Goal: Task Accomplishment & Management: Use online tool/utility

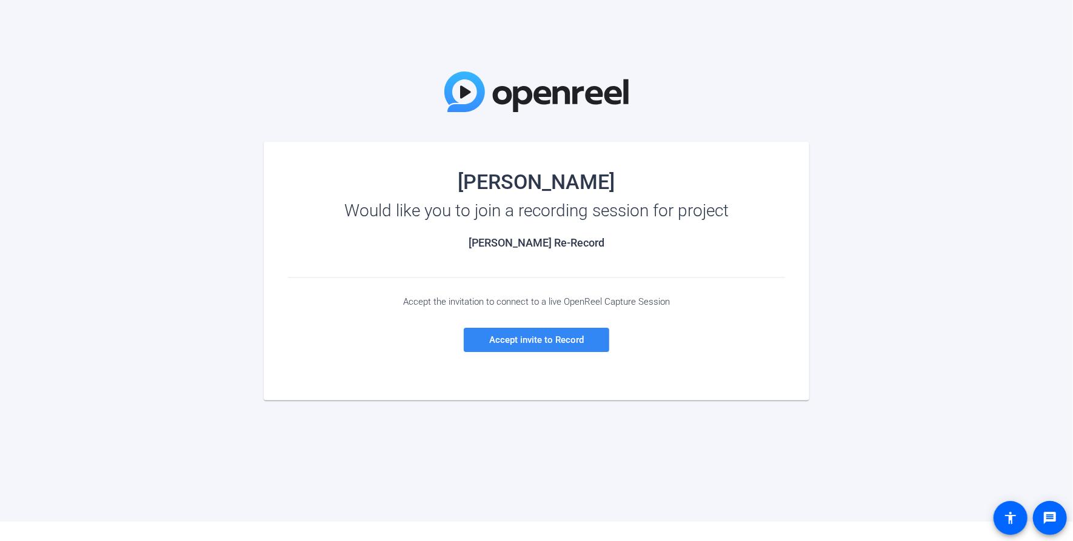
click at [519, 344] on span "Accept invite to Record" at bounding box center [536, 340] width 95 height 11
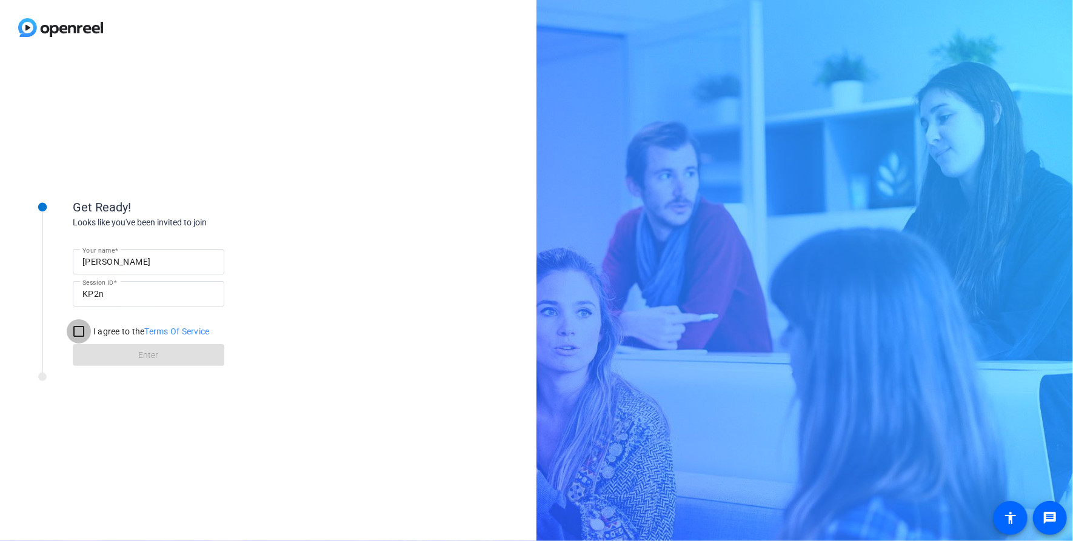
click at [77, 326] on input "I agree to the Terms Of Service" at bounding box center [79, 331] width 24 height 24
checkbox input "true"
click at [129, 358] on span at bounding box center [149, 355] width 152 height 29
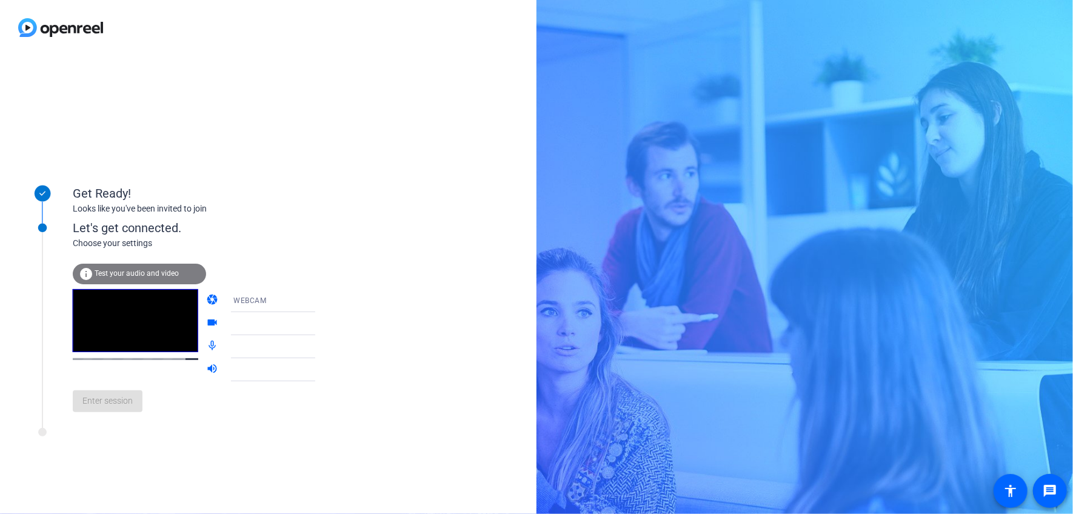
click at [324, 302] on icon at bounding box center [327, 300] width 6 height 3
click at [302, 302] on div at bounding box center [536, 257] width 1073 height 514
click at [320, 321] on icon at bounding box center [327, 323] width 15 height 15
click at [320, 323] on icon at bounding box center [327, 323] width 15 height 15
click at [324, 346] on icon at bounding box center [327, 347] width 6 height 3
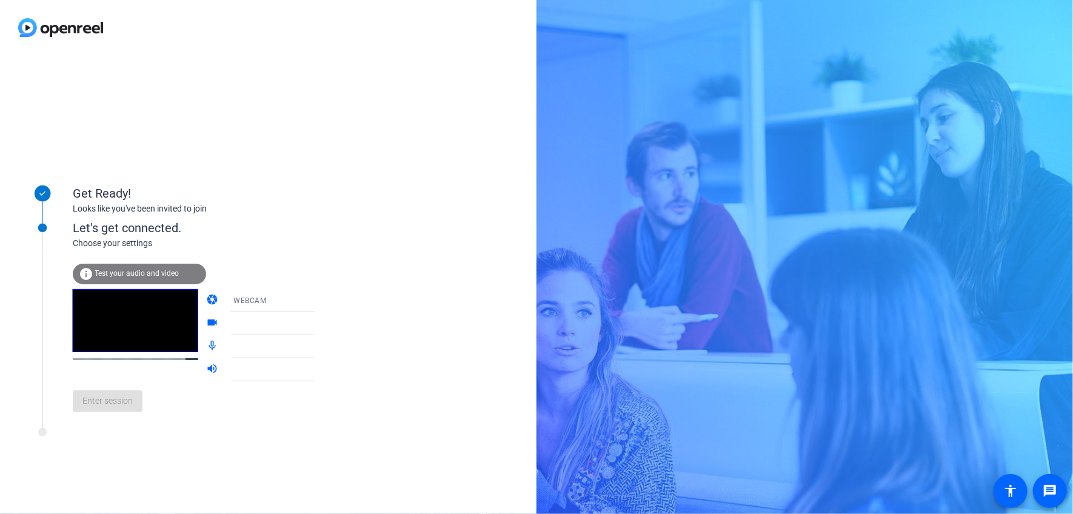
click at [320, 367] on icon at bounding box center [327, 370] width 15 height 15
click at [320, 347] on icon at bounding box center [327, 346] width 15 height 15
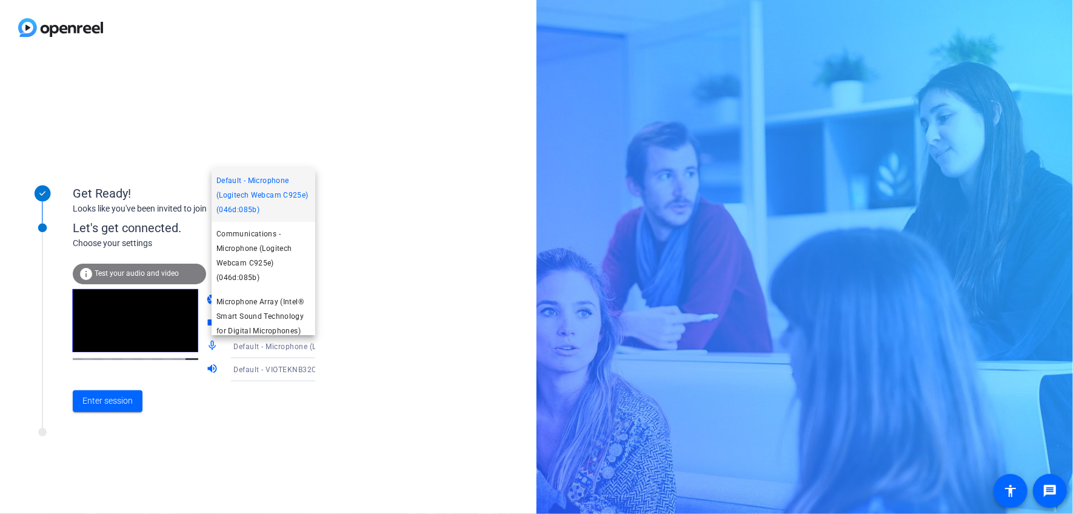
click at [394, 291] on div at bounding box center [536, 257] width 1073 height 514
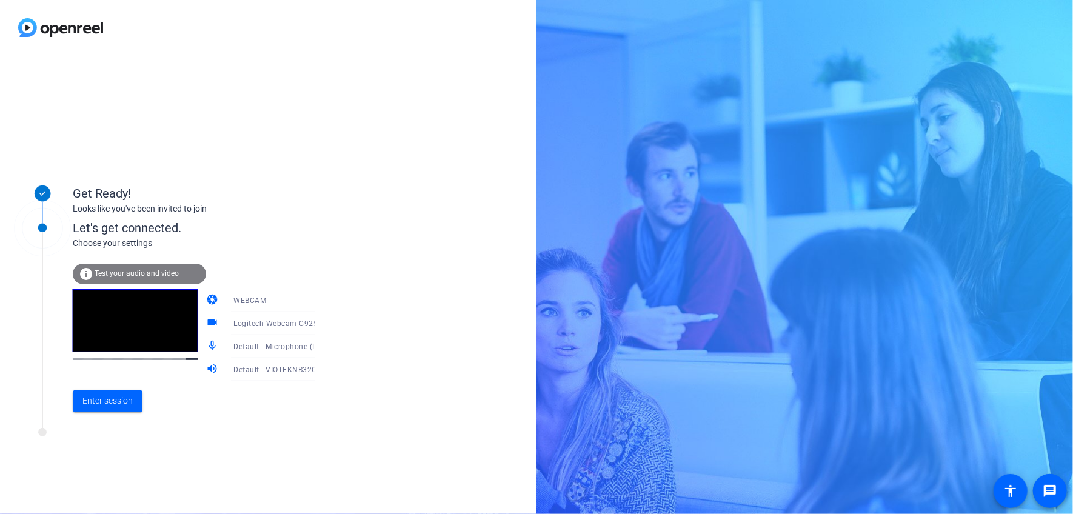
click at [320, 367] on icon at bounding box center [327, 370] width 15 height 15
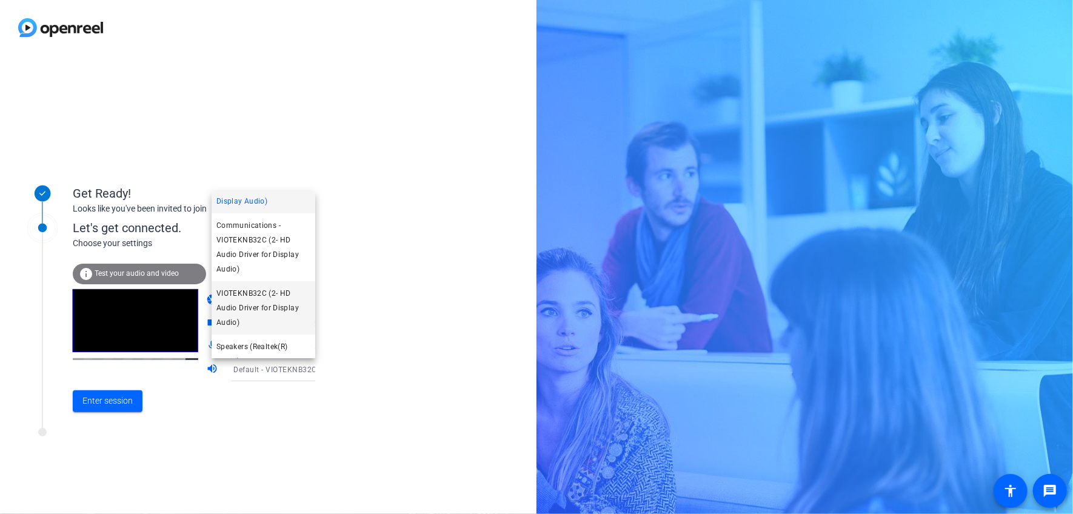
scroll to position [46, 0]
click at [409, 312] on div at bounding box center [536, 257] width 1073 height 514
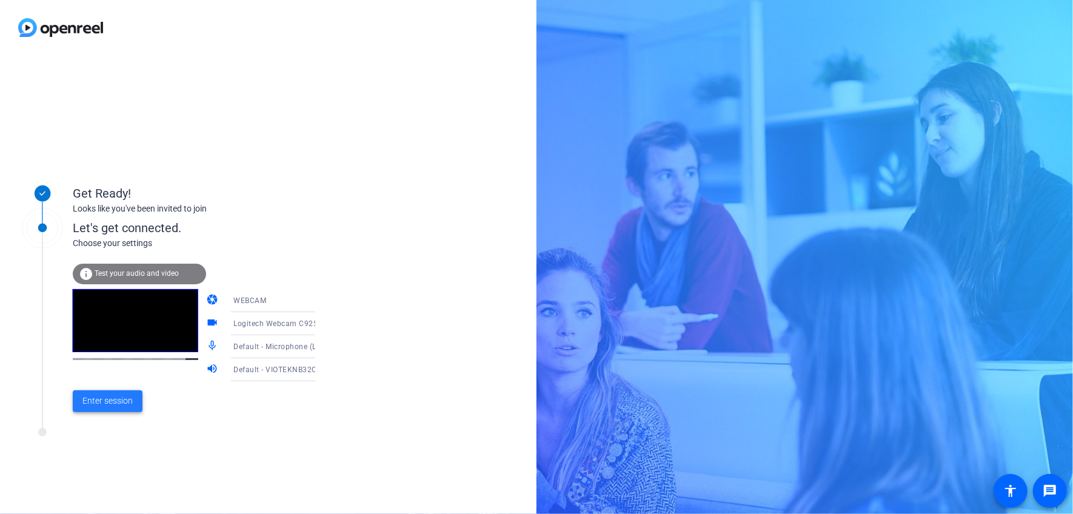
click at [124, 401] on span "Enter session" at bounding box center [107, 401] width 50 height 13
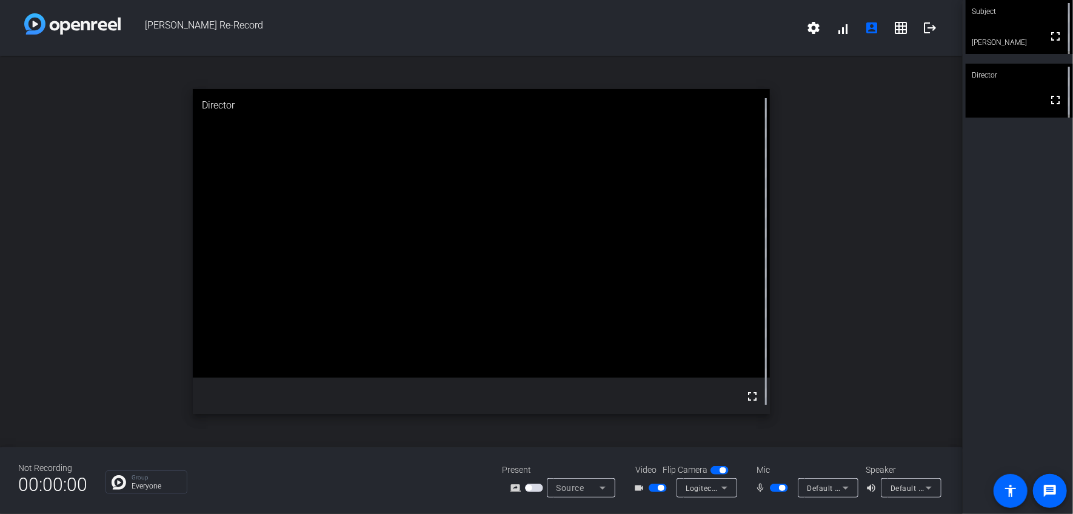
click at [846, 485] on icon at bounding box center [845, 488] width 15 height 15
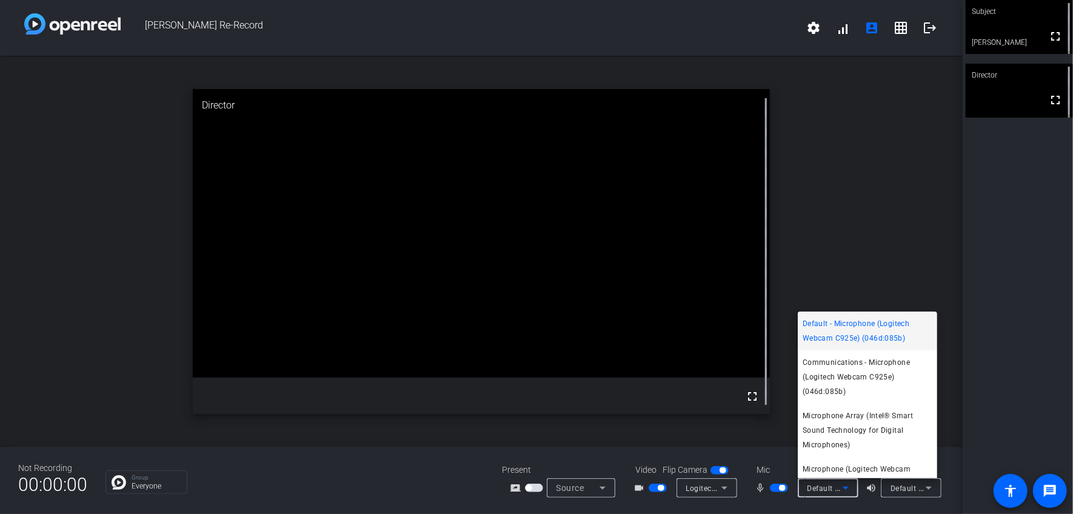
click at [846, 485] on div at bounding box center [536, 257] width 1073 height 514
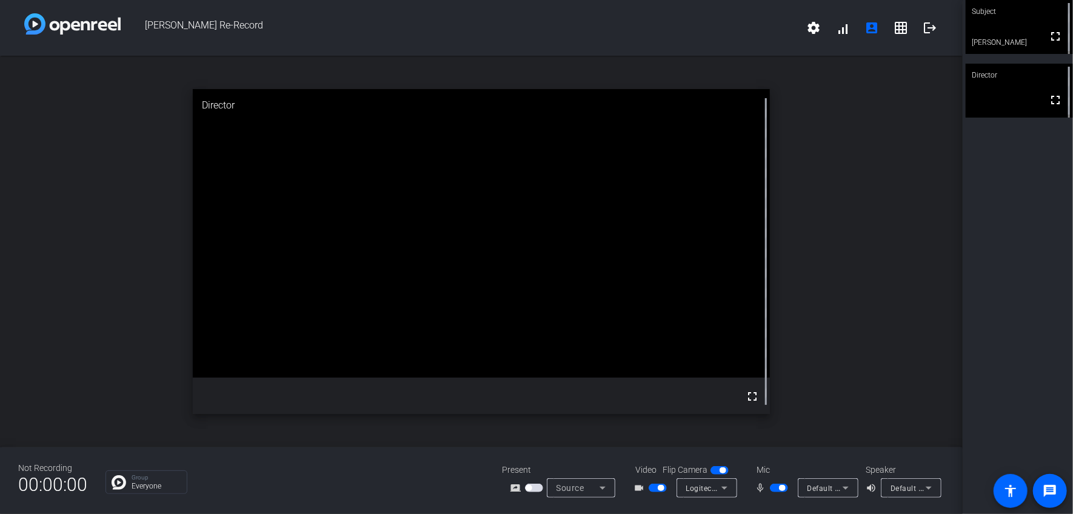
click at [920, 486] on span "Default - VIOTEKNB32C (2- HD Audio Driver for Display Audio)" at bounding box center [1001, 488] width 220 height 10
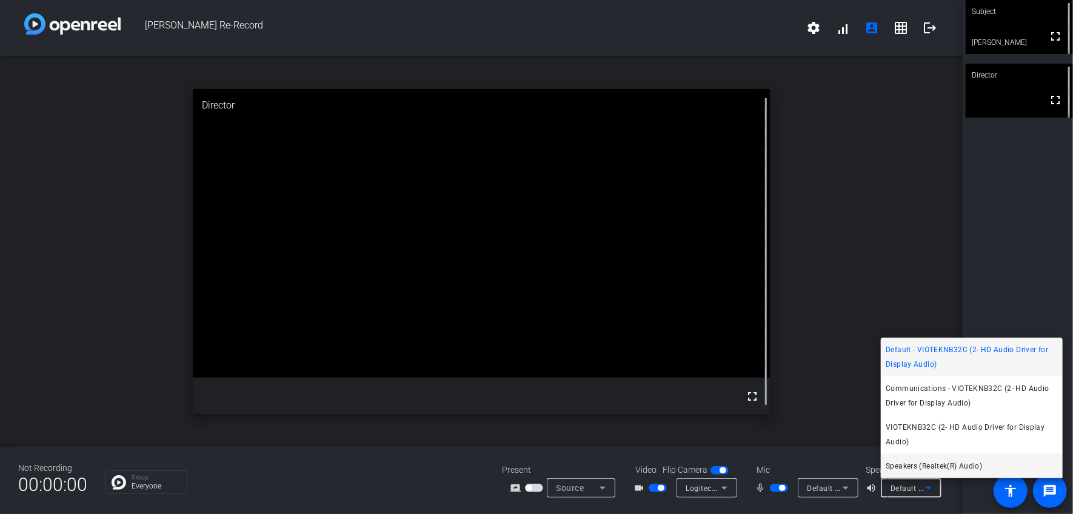
click at [909, 466] on span "Speakers (Realtek(R) Audio)" at bounding box center [934, 466] width 96 height 15
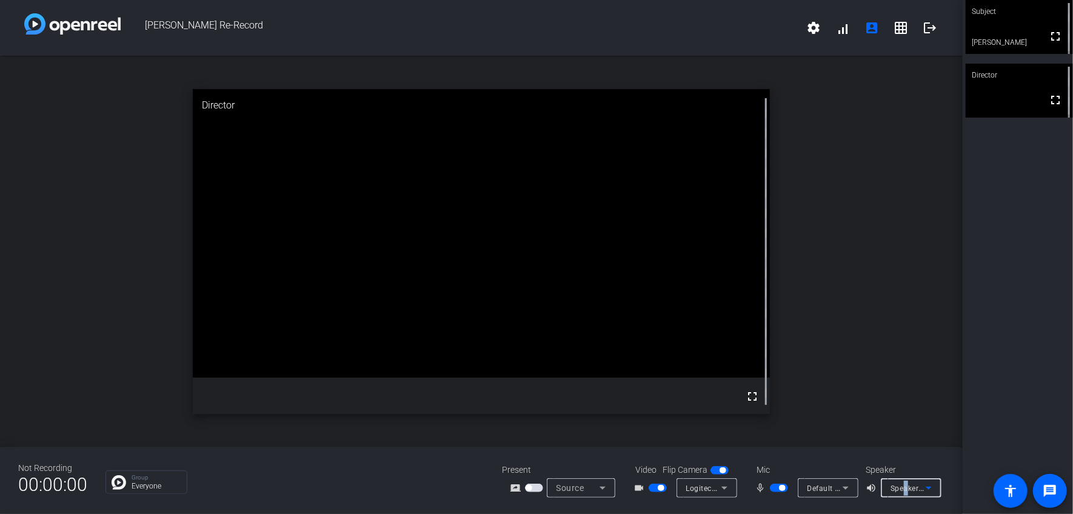
click at [906, 484] on span "Speakers (Realtek(R) Audio)" at bounding box center [940, 488] width 99 height 10
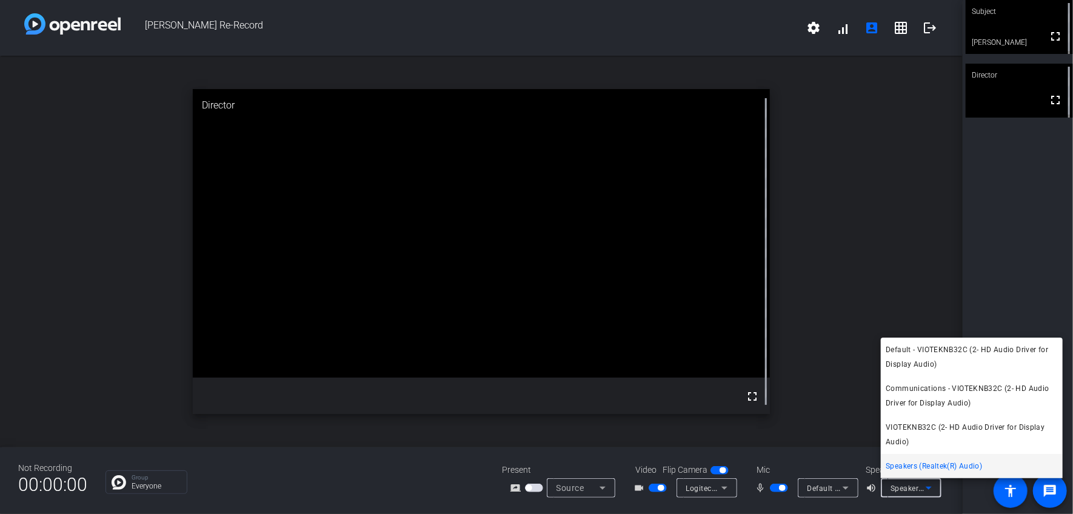
click at [1038, 208] on div at bounding box center [536, 257] width 1073 height 514
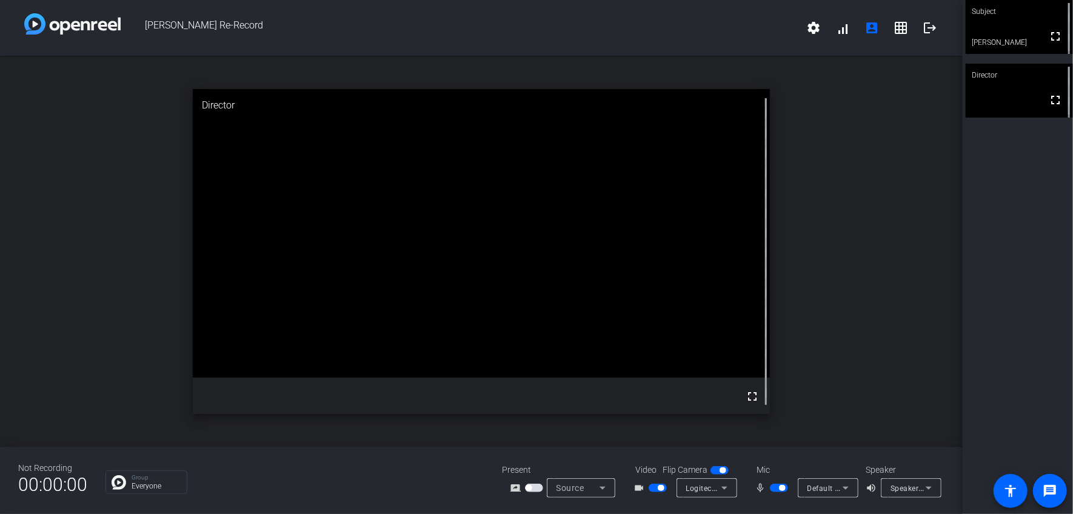
click at [904, 487] on span "Speakers (Realtek(R) Audio)" at bounding box center [940, 488] width 99 height 10
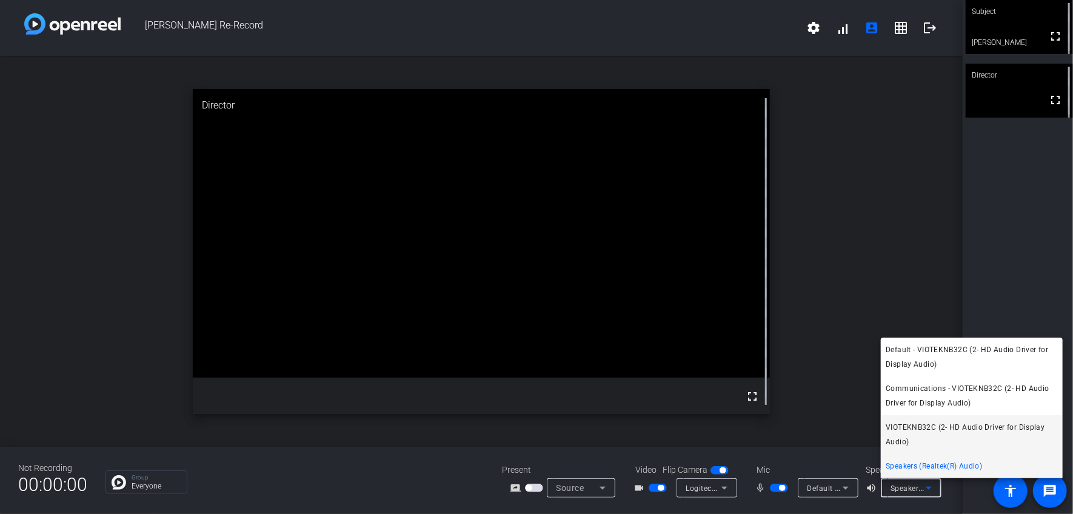
click at [924, 429] on span "VIOTEKNB32C (2- HD Audio Driver for Display Audio)" at bounding box center [972, 434] width 172 height 29
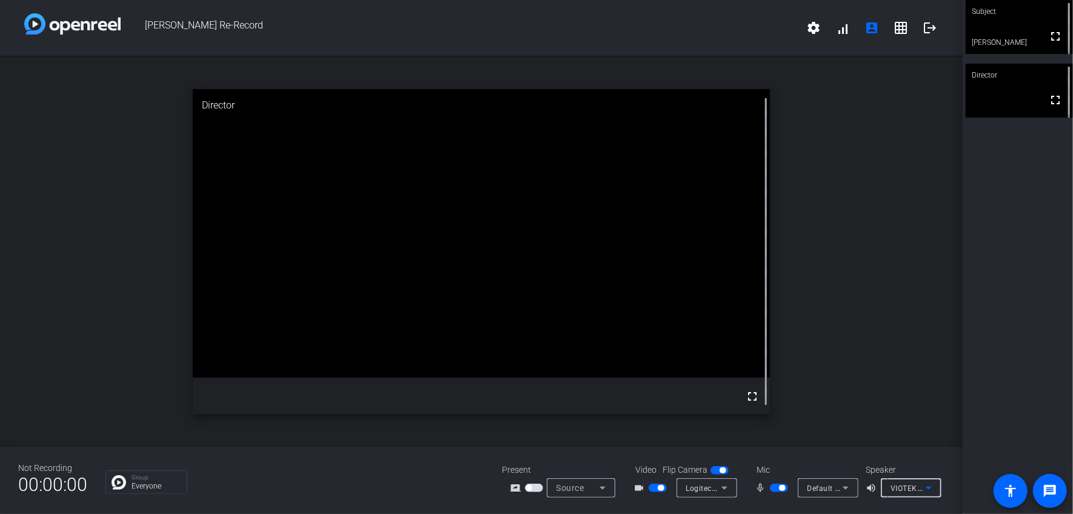
click at [933, 490] on icon at bounding box center [928, 488] width 15 height 15
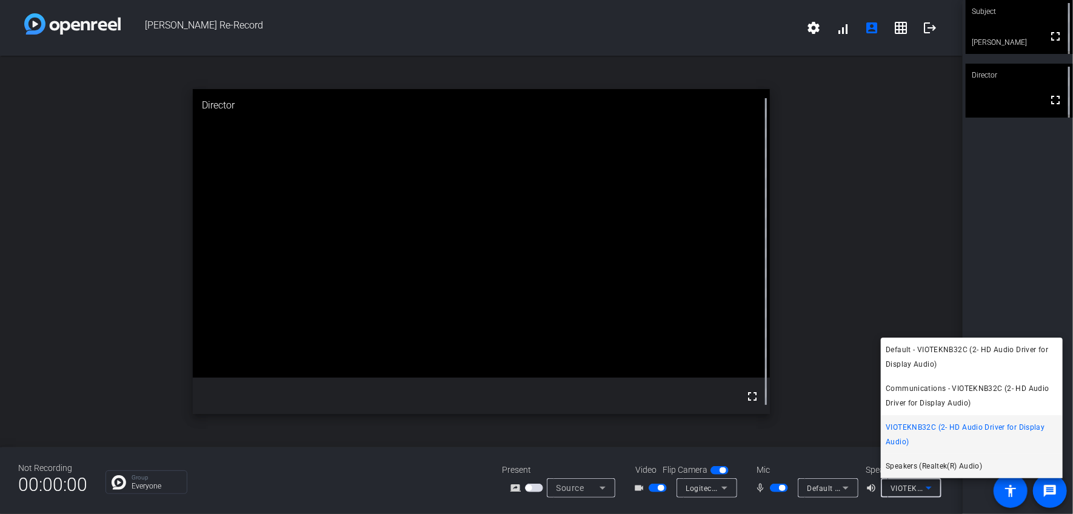
click at [922, 463] on span "Speakers (Realtek(R) Audio)" at bounding box center [934, 466] width 96 height 15
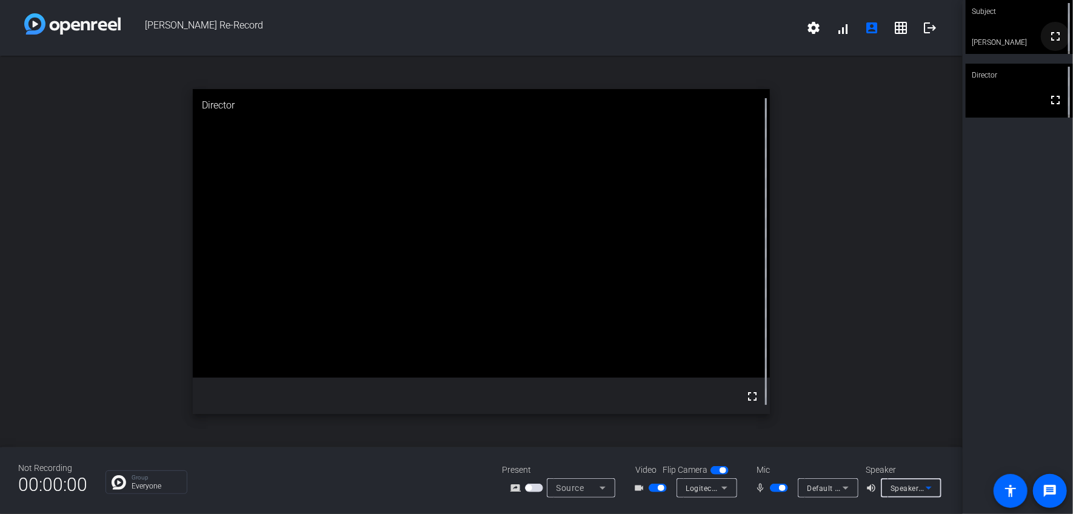
click at [1051, 39] on mat-icon "fullscreen" at bounding box center [1055, 36] width 15 height 15
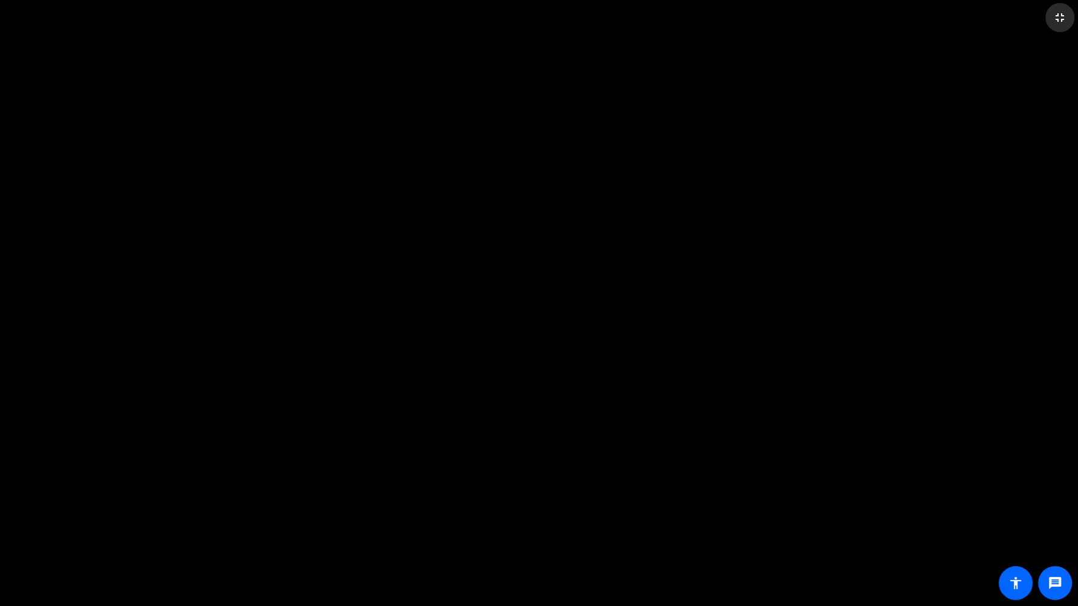
click at [1060, 13] on mat-icon "fullscreen_exit" at bounding box center [1060, 17] width 15 height 15
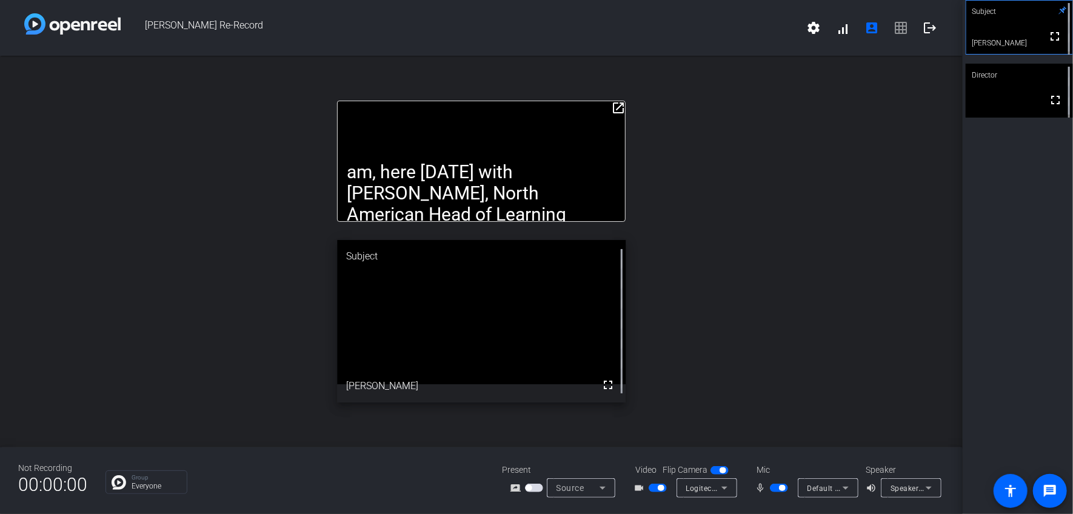
click at [620, 105] on mat-icon "open_in_new" at bounding box center [618, 108] width 15 height 15
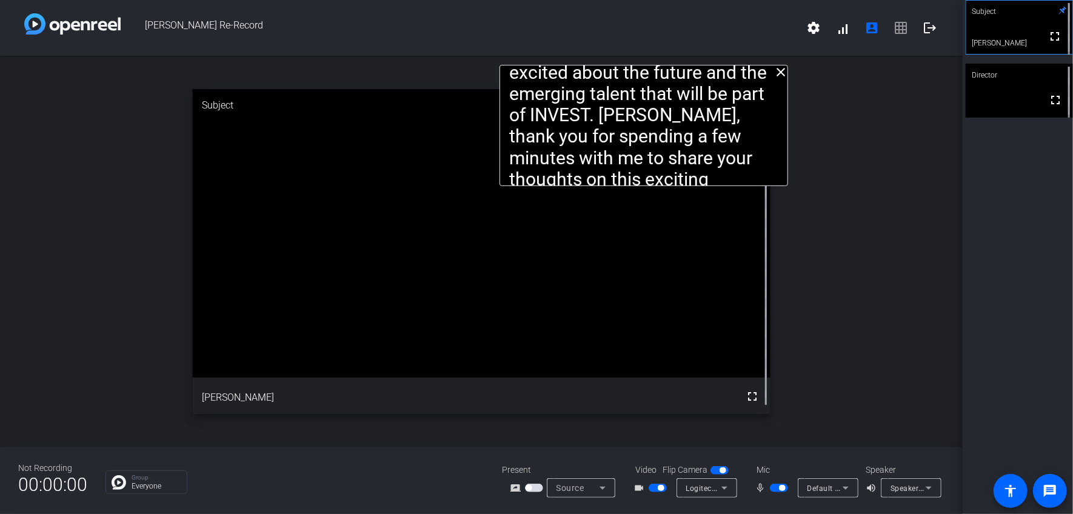
drag, startPoint x: 535, startPoint y: 89, endPoint x: 697, endPoint y: 89, distance: 162.5
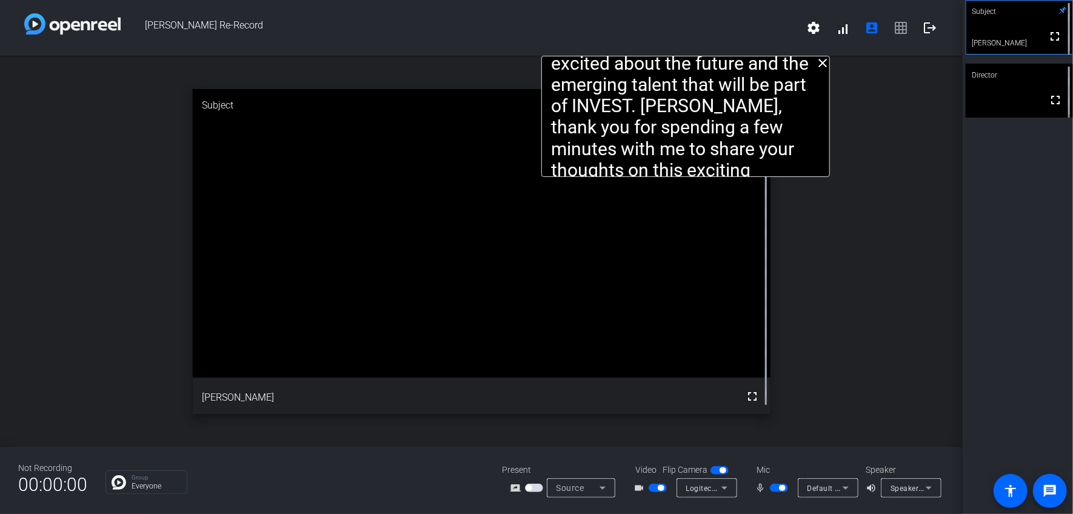
drag, startPoint x: 657, startPoint y: 122, endPoint x: 698, endPoint y: 95, distance: 49.4
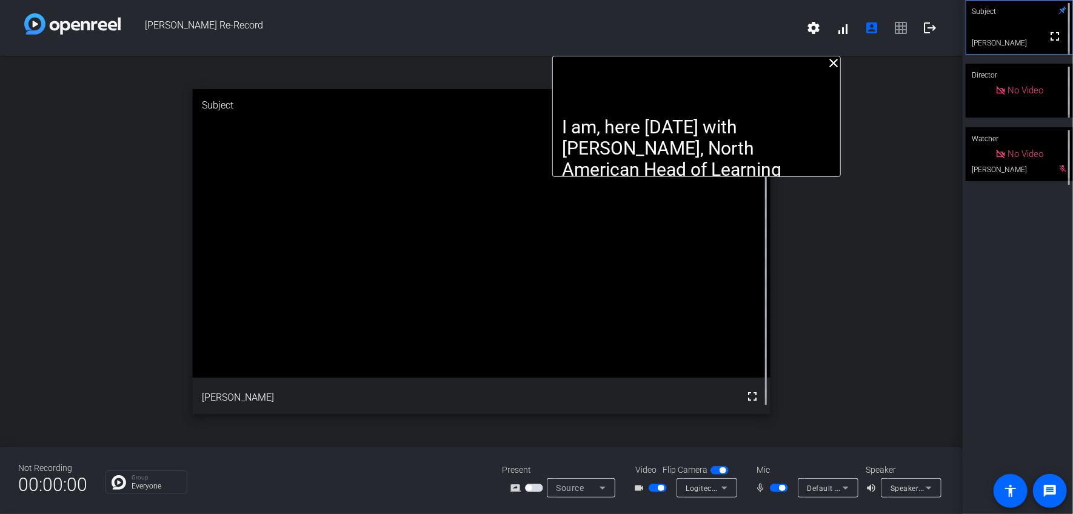
drag, startPoint x: 652, startPoint y: 67, endPoint x: 663, endPoint y: 42, distance: 27.4
click at [663, 42] on div "[PERSON_NAME] Re-Record settings signal_cellular_alt account_box grid_on logout…" at bounding box center [481, 257] width 963 height 514
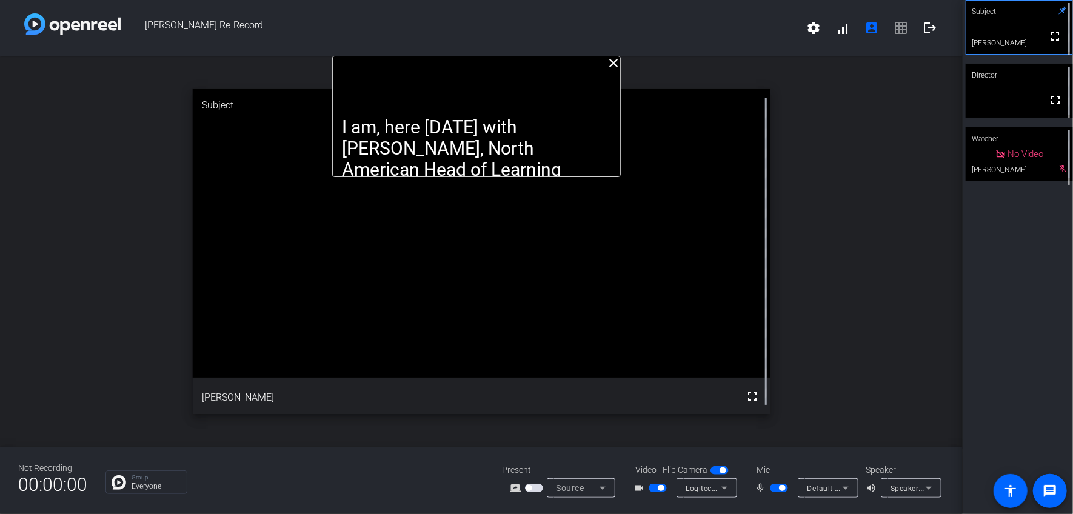
drag, startPoint x: 666, startPoint y: 76, endPoint x: 446, endPoint y: 72, distance: 220.1
click at [446, 72] on div "I am, here [DATE] with [PERSON_NAME], North American Head of Learning Strategy …" at bounding box center [476, 116] width 289 height 121
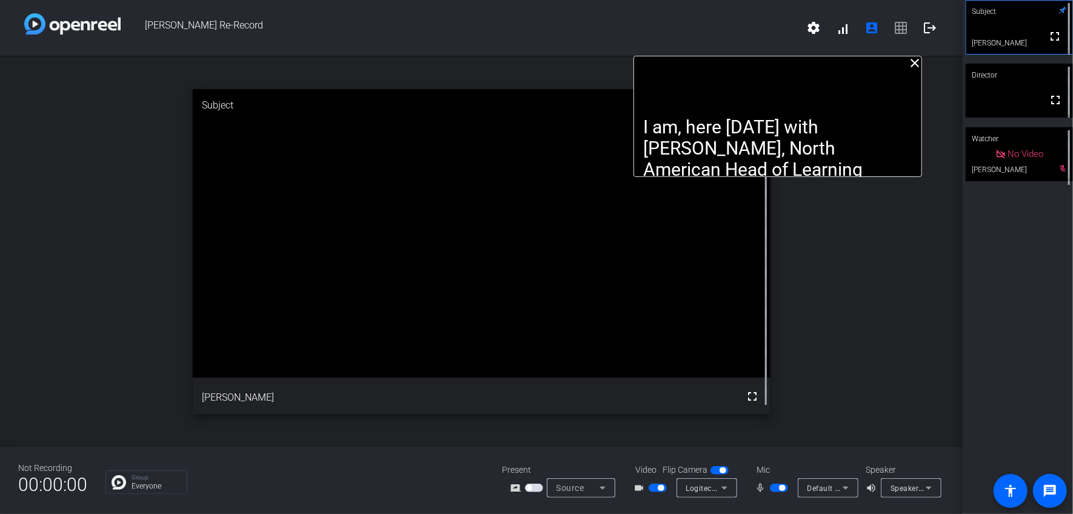
drag, startPoint x: 447, startPoint y: 75, endPoint x: 749, endPoint y: 62, distance: 301.6
click at [749, 62] on div "I am, here [DATE] with [PERSON_NAME], North American Head of Learning Strategy …" at bounding box center [777, 116] width 289 height 121
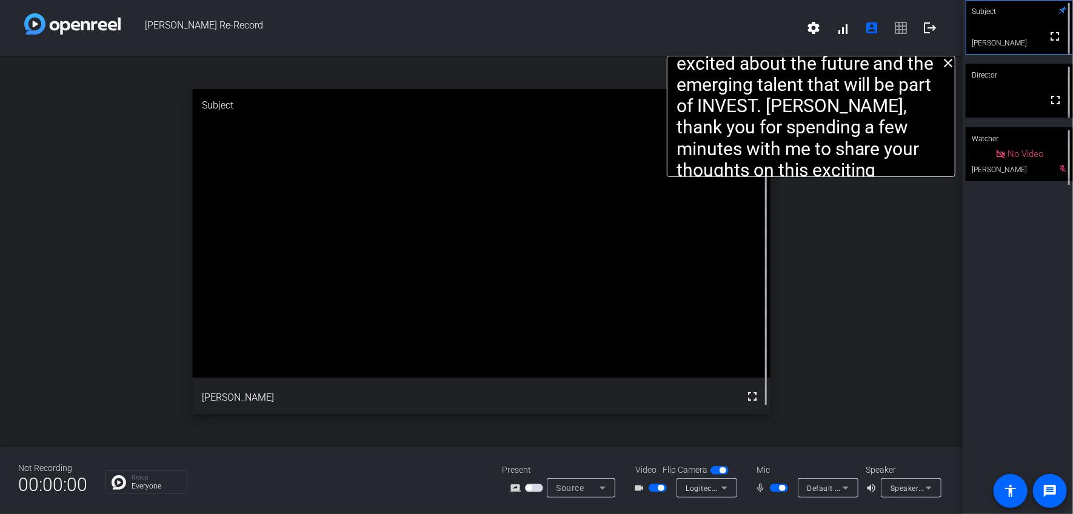
drag, startPoint x: 770, startPoint y: 98, endPoint x: 804, endPoint y: 77, distance: 39.5
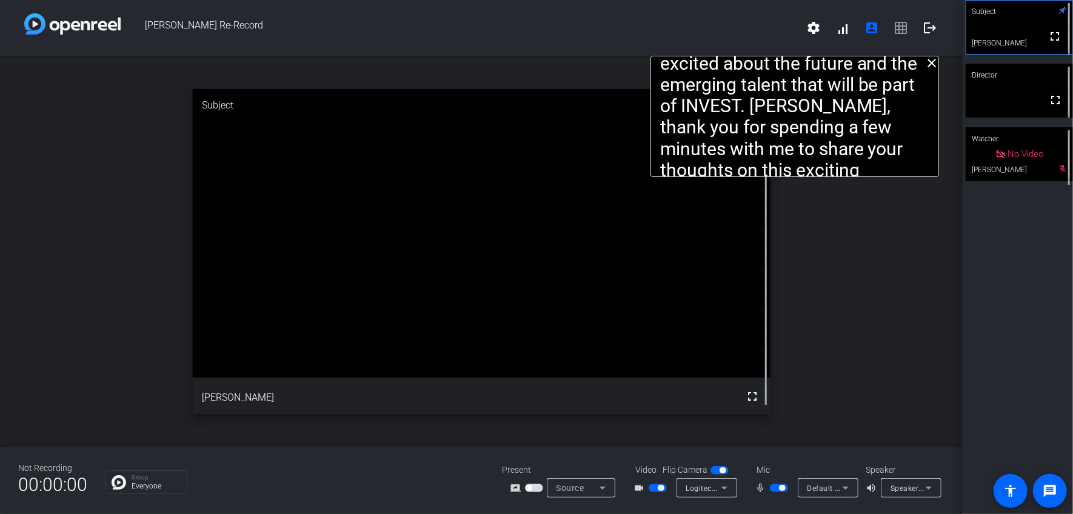
drag, startPoint x: 801, startPoint y: 78, endPoint x: 783, endPoint y: 78, distance: 17.6
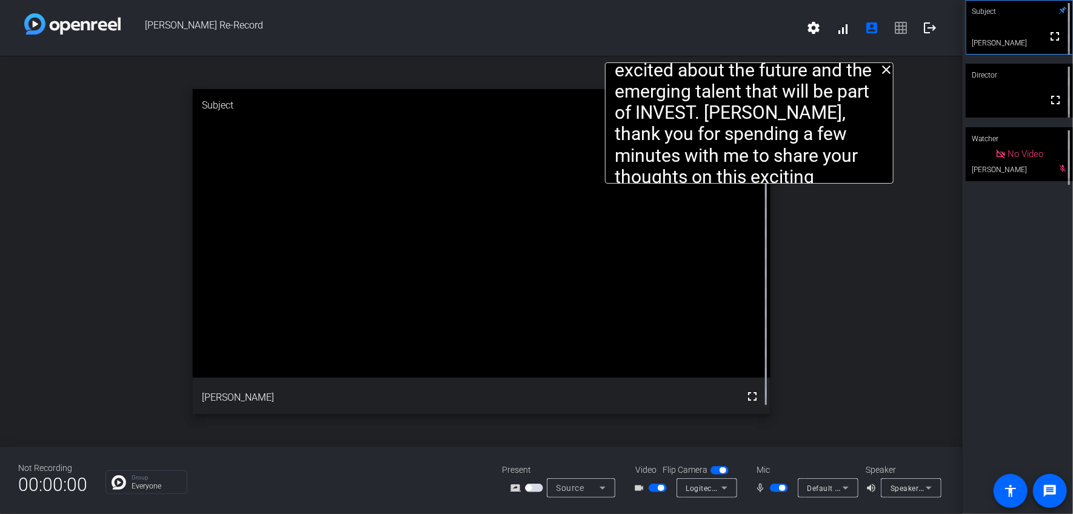
drag, startPoint x: 770, startPoint y: 101, endPoint x: 738, endPoint y: 108, distance: 33.4
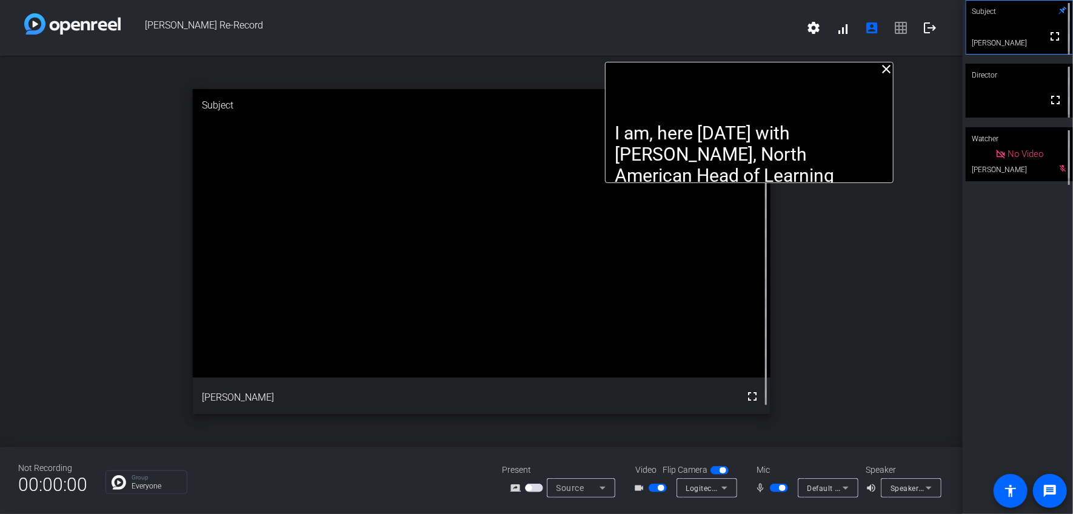
click at [1000, 267] on div "Subject fullscreen [PERSON_NAME] Director fullscreen Watcher No Video [PERSON_N…" at bounding box center [1018, 257] width 110 height 514
